Goal: Task Accomplishment & Management: Use online tool/utility

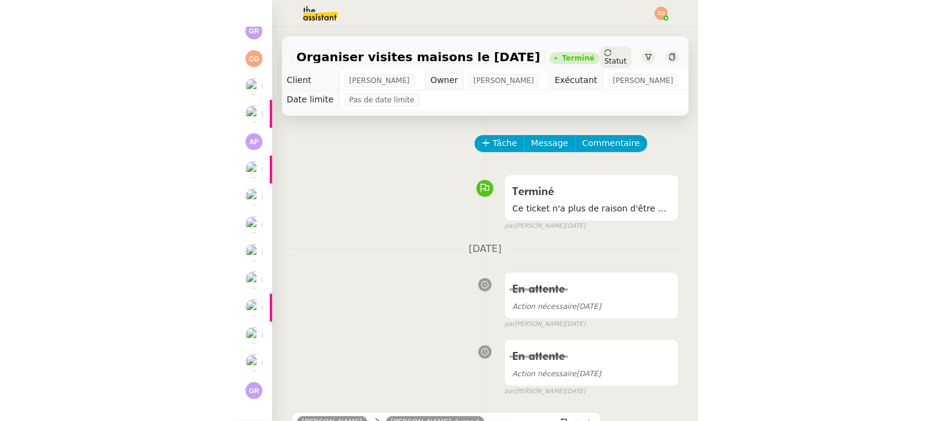
scroll to position [30, 0]
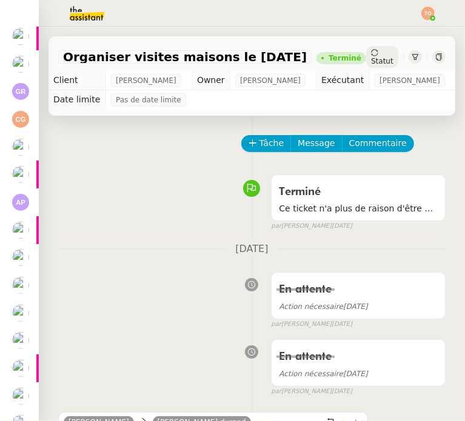
click at [25, 58] on div at bounding box center [27, 58] width 4 height 4
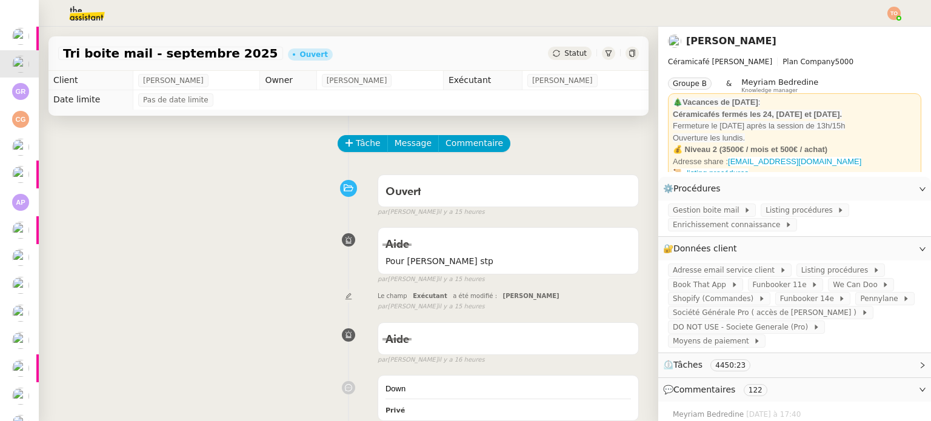
click at [464, 10] on img at bounding box center [893, 13] width 13 height 13
click at [464, 29] on li "Suivi" at bounding box center [861, 34] width 79 height 17
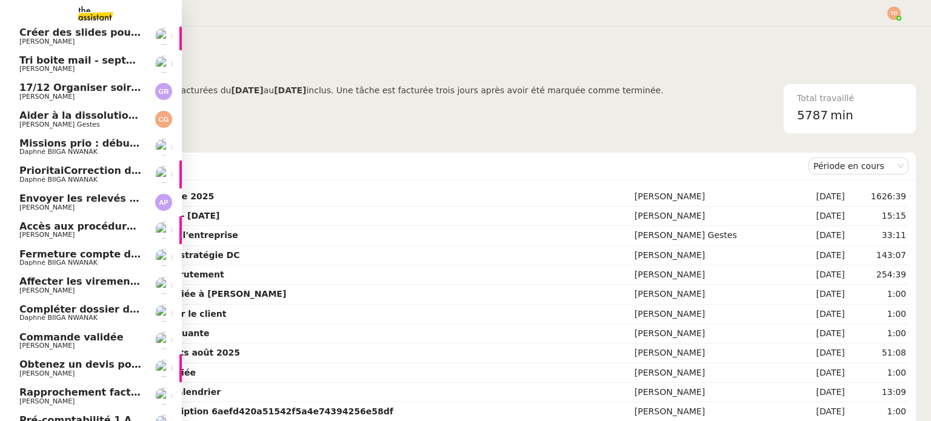
drag, startPoint x: 42, startPoint y: 64, endPoint x: 76, endPoint y: 67, distance: 34.7
click at [42, 64] on span "Tri boite mail - septembre 2025" at bounding box center [105, 61] width 172 height 12
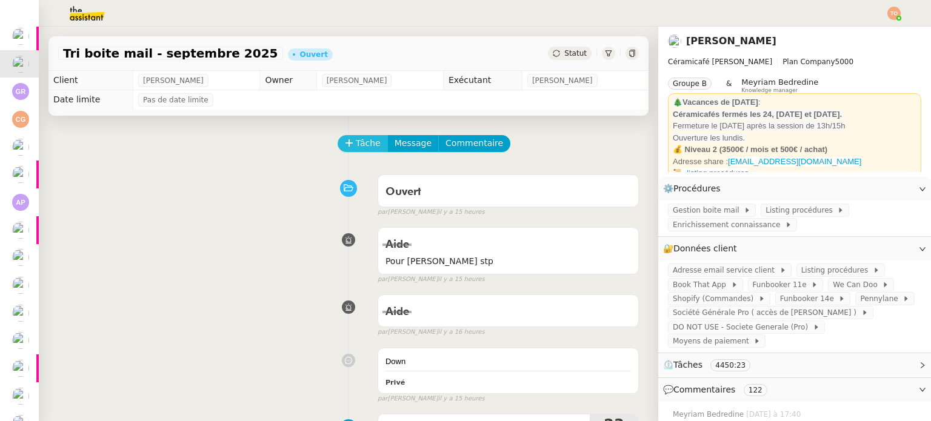
click at [367, 149] on span "Tâche" at bounding box center [368, 143] width 25 height 14
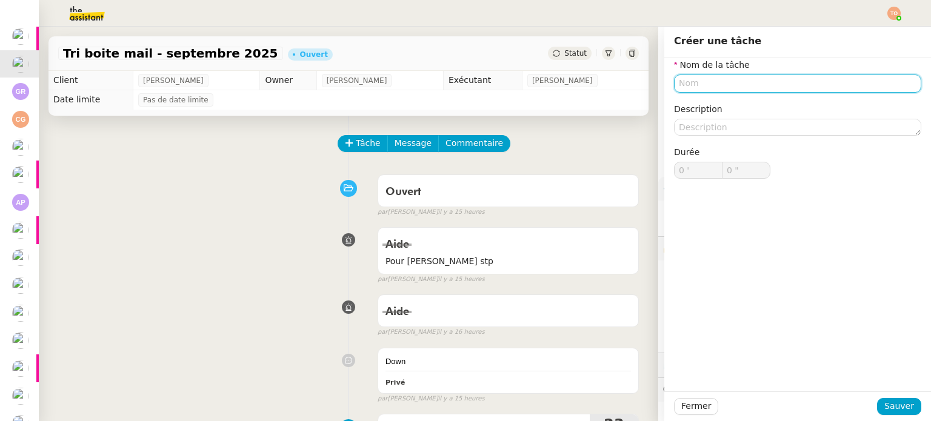
click at [464, 79] on input "text" at bounding box center [797, 84] width 247 height 18
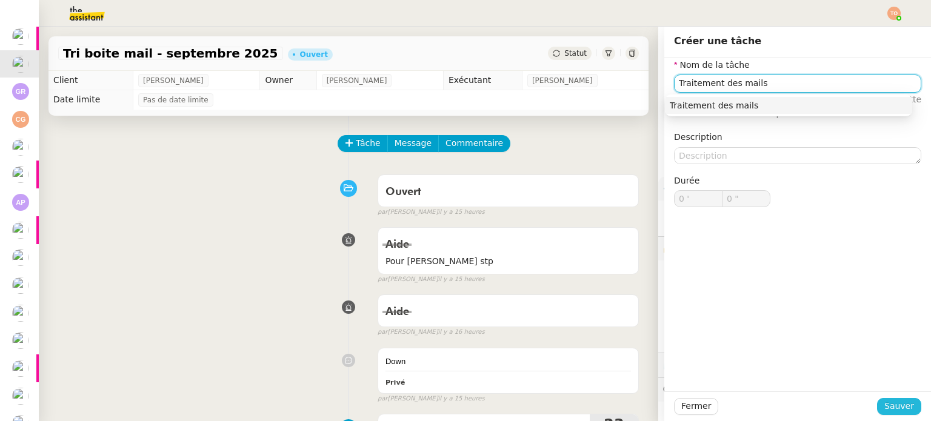
type input "Traitement des mails"
click at [464, 409] on button "Sauver" at bounding box center [899, 406] width 44 height 17
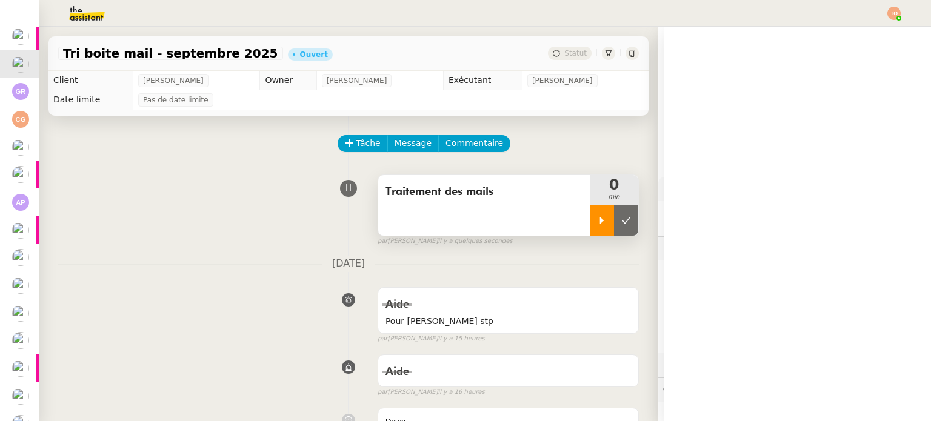
click at [464, 218] on icon at bounding box center [602, 221] width 10 height 10
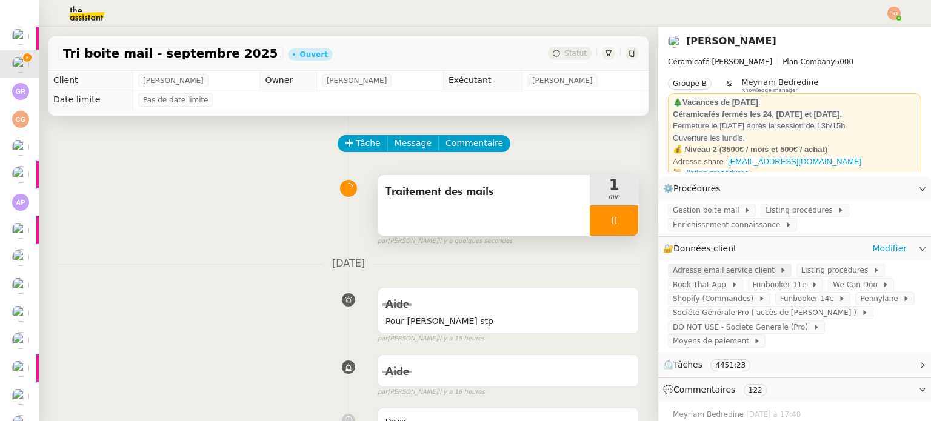
click at [464, 270] on span "Adresse email service client" at bounding box center [726, 270] width 107 height 12
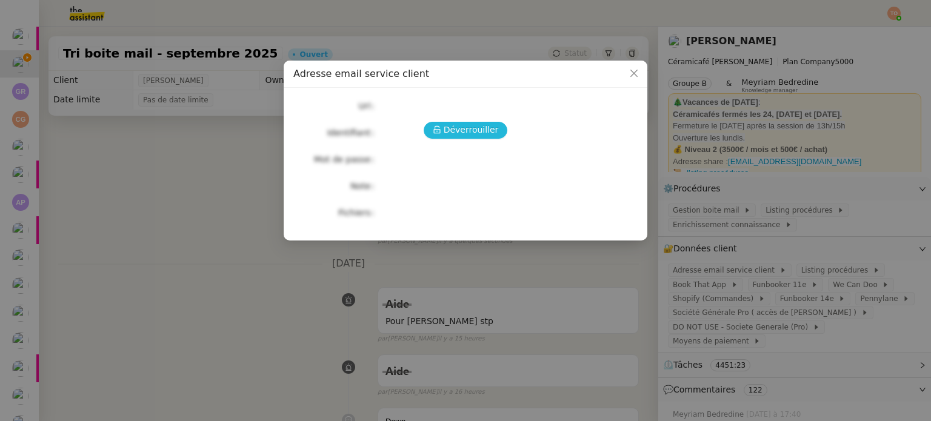
click at [464, 128] on span "Déverrouiller" at bounding box center [471, 130] width 55 height 14
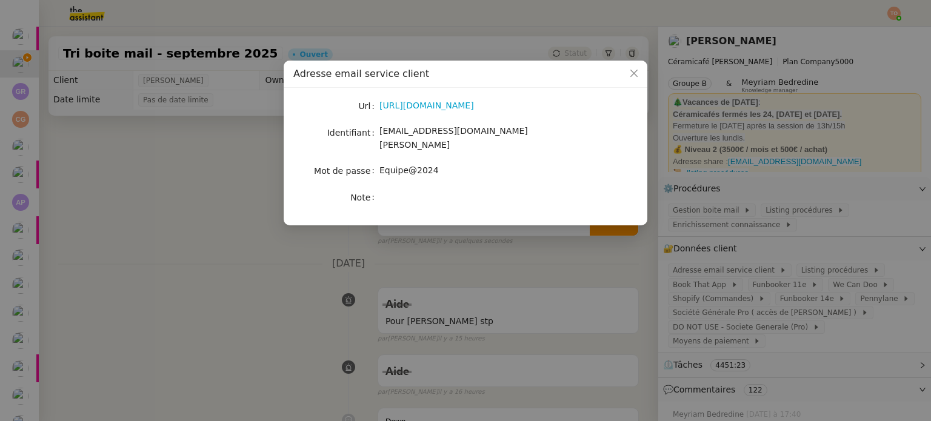
click at [390, 113] on div "[URL][DOMAIN_NAME]" at bounding box center [479, 106] width 201 height 14
click at [395, 110] on link "[URL][DOMAIN_NAME]" at bounding box center [426, 106] width 95 height 10
click at [408, 104] on link "[URL][DOMAIN_NAME]" at bounding box center [426, 106] width 95 height 10
click at [464, 130] on span "[EMAIL_ADDRESS][DOMAIN_NAME][PERSON_NAME]" at bounding box center [453, 138] width 149 height 24
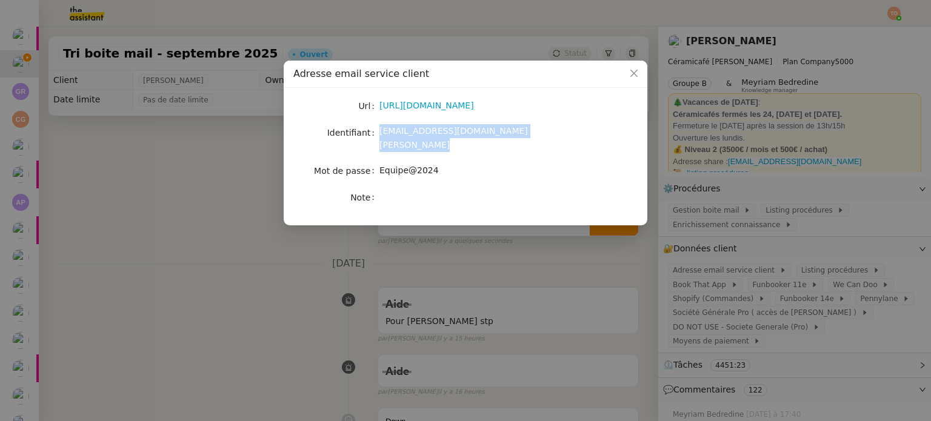
click at [464, 130] on span "[EMAIL_ADDRESS][DOMAIN_NAME][PERSON_NAME]" at bounding box center [453, 138] width 149 height 24
copy span "[EMAIL_ADDRESS][DOMAIN_NAME][PERSON_NAME]"
click at [406, 165] on span "Equipe@2024" at bounding box center [408, 170] width 59 height 10
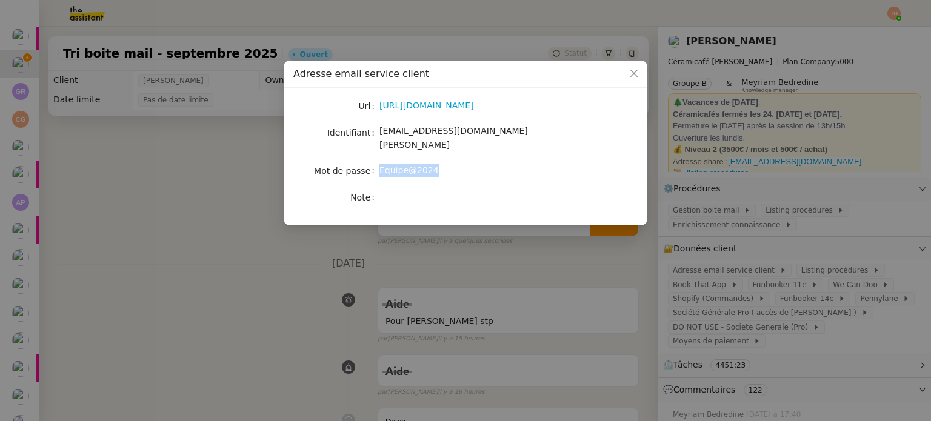
click at [406, 165] on span "Equipe@2024" at bounding box center [408, 170] width 59 height 10
copy span "Equipe@2024"
